Goal: Transaction & Acquisition: Subscribe to service/newsletter

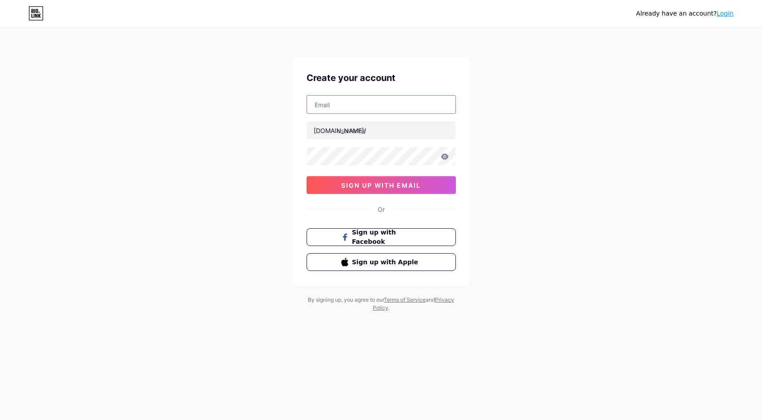
click at [393, 107] on input "text" at bounding box center [381, 105] width 148 height 18
click at [576, 99] on div "Already have an account? Login Create your account [DOMAIN_NAME]/ sign up with …" at bounding box center [381, 170] width 762 height 340
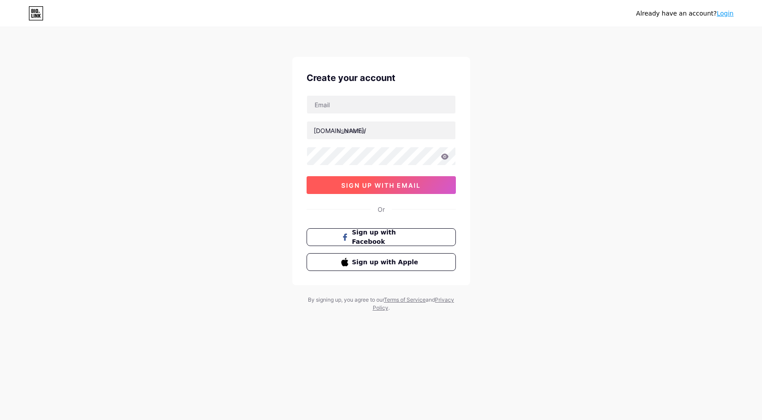
click at [368, 184] on span "sign up with email" at bounding box center [381, 185] width 80 height 8
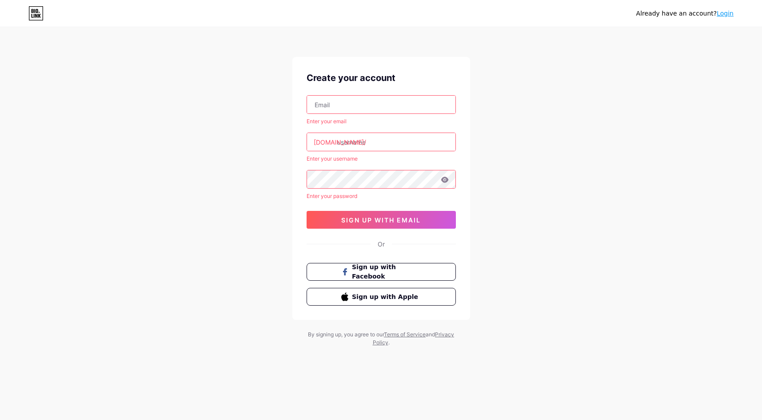
click at [374, 97] on input "text" at bounding box center [381, 105] width 148 height 18
type input "[EMAIL_ADDRESS][DOMAIN_NAME]"
click at [374, 147] on input "text" at bounding box center [381, 142] width 148 height 18
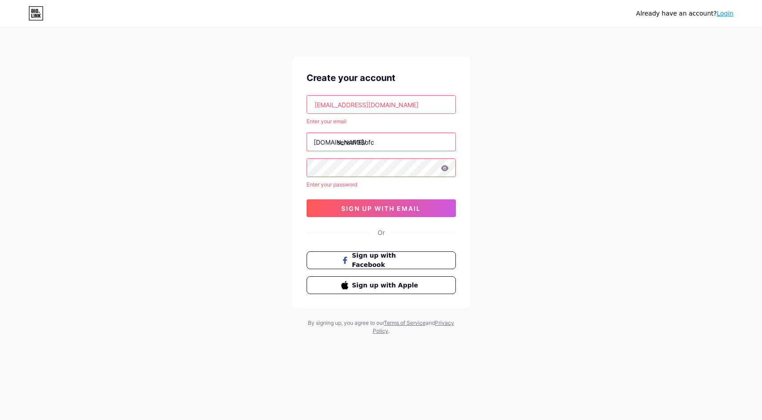
type input "sensa138ofc"
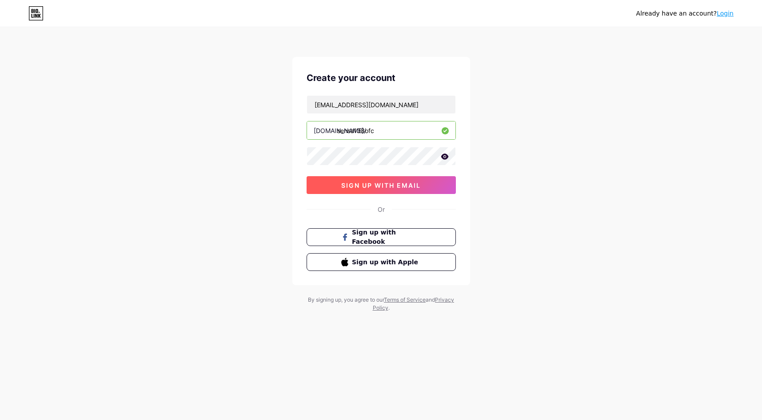
click at [378, 183] on span "sign up with email" at bounding box center [381, 185] width 80 height 8
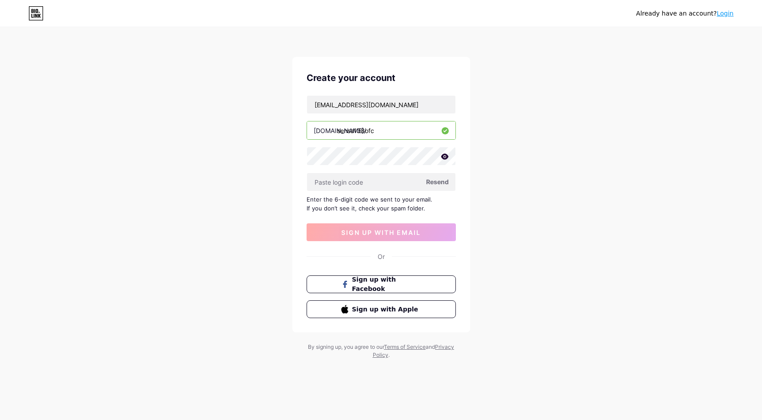
click at [545, 198] on div "Already have an account? Login Create your account [PERSON_NAME][EMAIL_ADDRESS]…" at bounding box center [381, 193] width 762 height 387
click at [396, 184] on input "text" at bounding box center [381, 182] width 148 height 18
click at [439, 183] on span "Resend" at bounding box center [437, 181] width 23 height 9
